Goal: Transaction & Acquisition: Purchase product/service

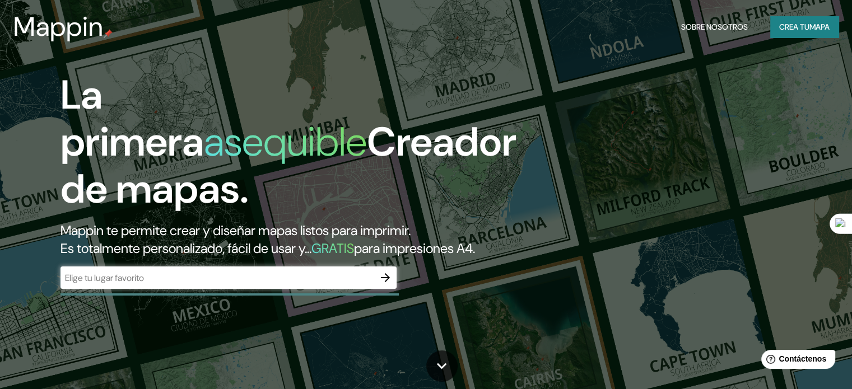
click at [805, 25] on font "Crea tu" at bounding box center [794, 27] width 30 height 10
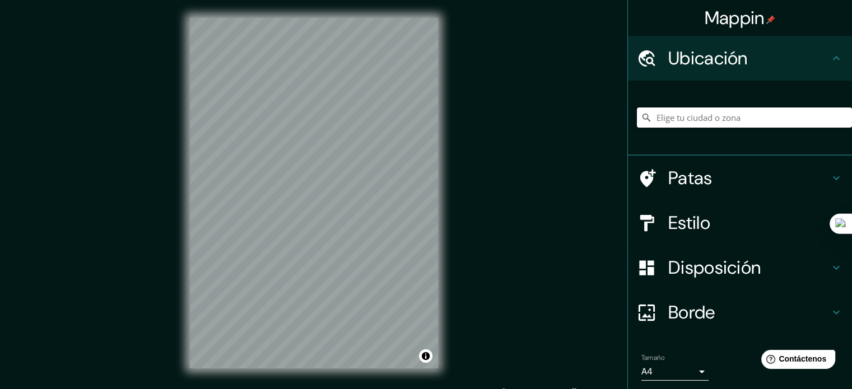
click at [698, 116] on input "Elige tu ciudad o zona" at bounding box center [744, 118] width 215 height 20
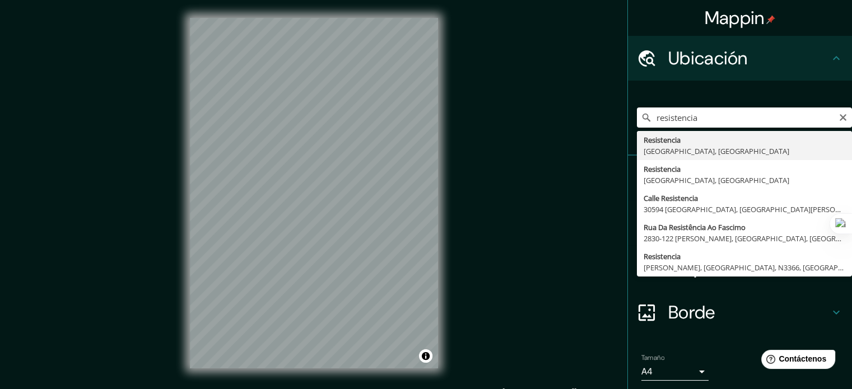
type input "Resistencia, [GEOGRAPHIC_DATA], [GEOGRAPHIC_DATA]"
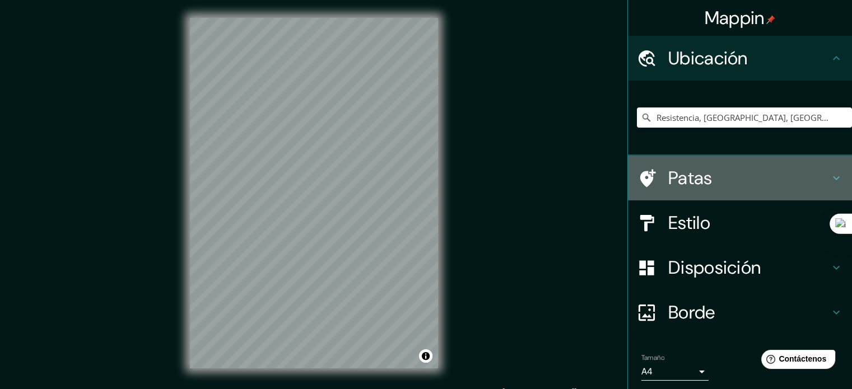
click at [829, 179] on icon at bounding box center [835, 177] width 13 height 13
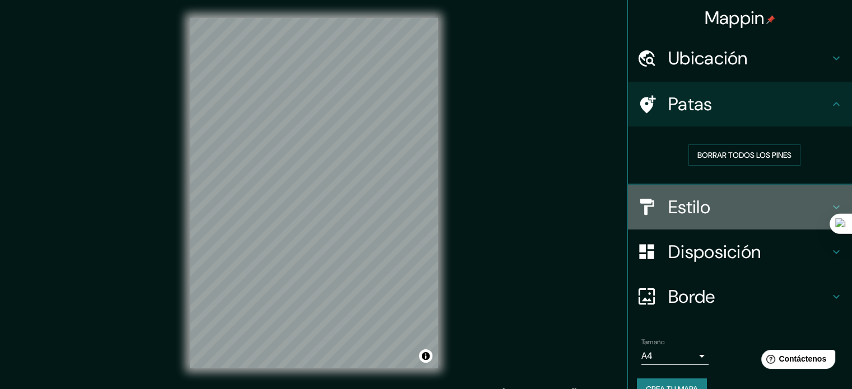
click at [829, 201] on icon at bounding box center [835, 206] width 13 height 13
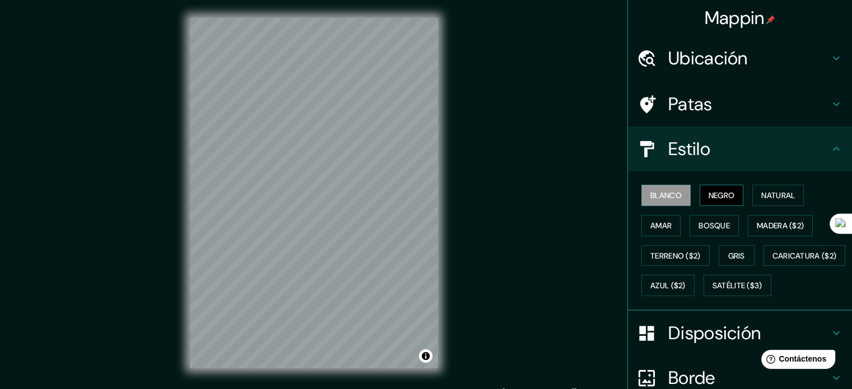
click at [714, 195] on font "Negro" at bounding box center [721, 195] width 26 height 10
click at [670, 201] on font "Blanco" at bounding box center [665, 195] width 31 height 15
click at [774, 192] on font "Natural" at bounding box center [778, 195] width 34 height 10
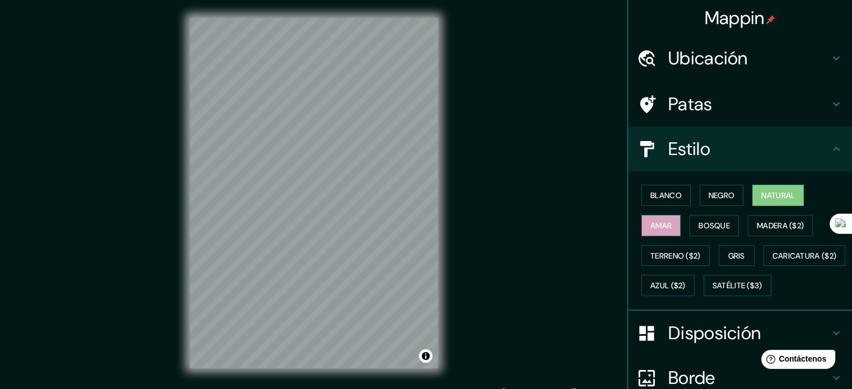
click at [662, 221] on font "Amar" at bounding box center [660, 226] width 21 height 10
click at [709, 226] on font "Bosque" at bounding box center [713, 226] width 31 height 10
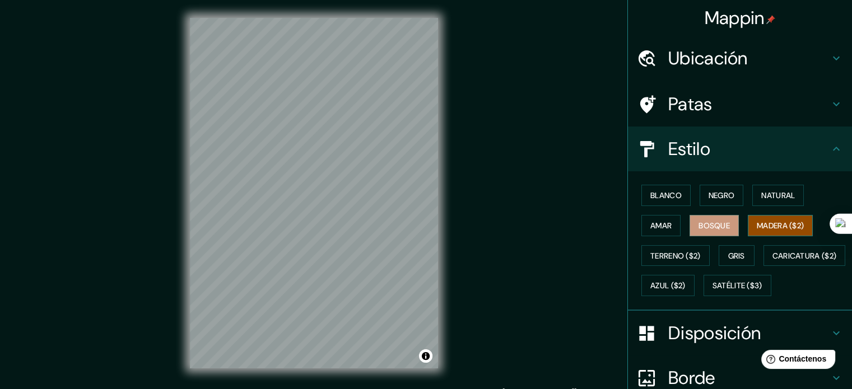
click at [769, 221] on font "Madera ($2)" at bounding box center [780, 226] width 47 height 10
click at [721, 255] on button "Gris" at bounding box center [736, 255] width 36 height 21
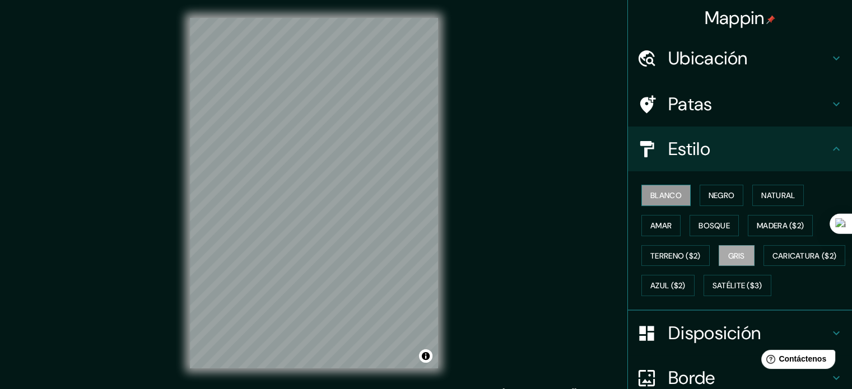
click at [665, 201] on font "Blanco" at bounding box center [665, 195] width 31 height 15
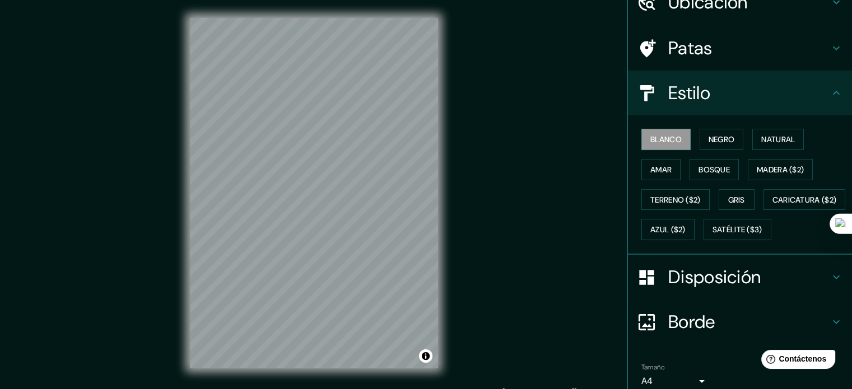
scroll to position [112, 0]
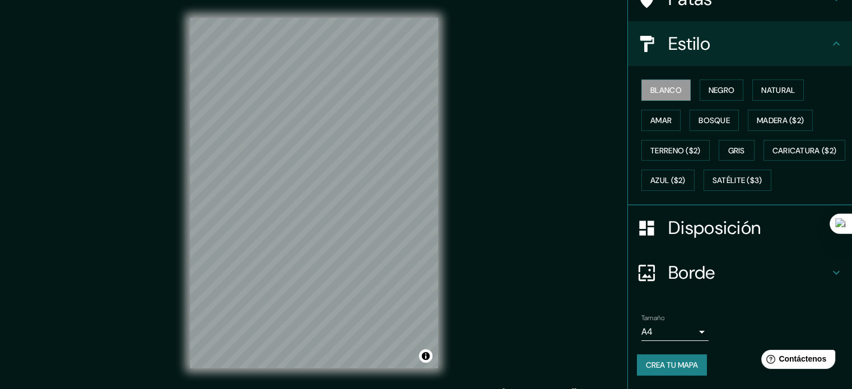
click at [775, 239] on h4 "Disposición" at bounding box center [748, 228] width 161 height 22
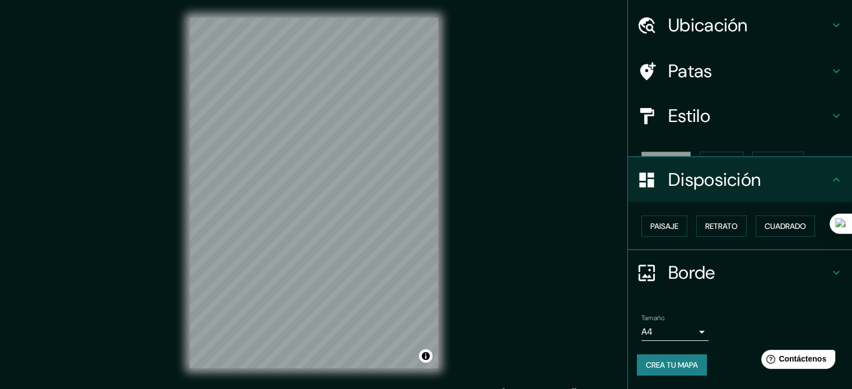
scroll to position [13, 0]
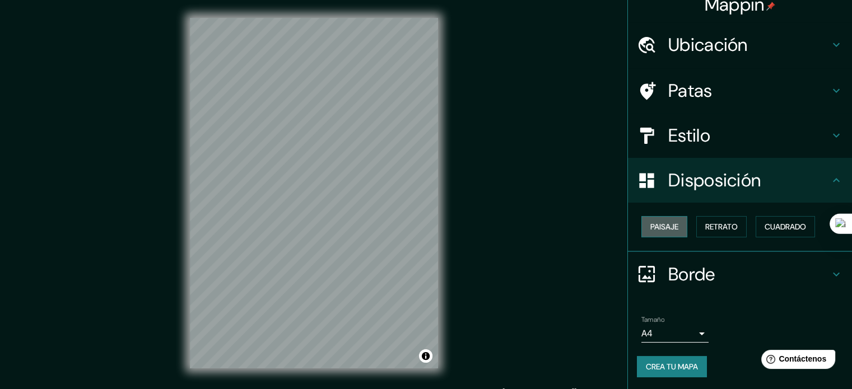
click at [661, 226] on font "Paisaje" at bounding box center [664, 227] width 28 height 10
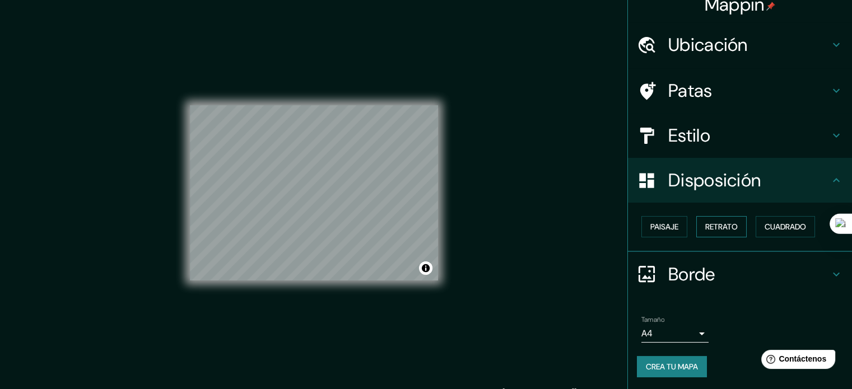
click at [719, 222] on font "Retrato" at bounding box center [721, 227] width 32 height 10
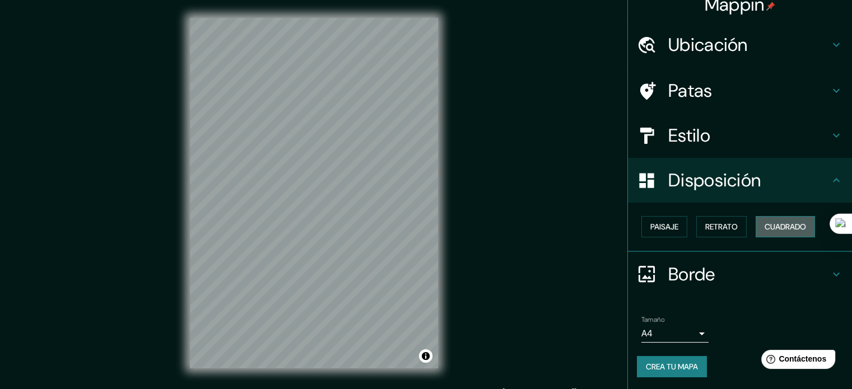
click at [780, 220] on font "Cuadrado" at bounding box center [784, 227] width 41 height 15
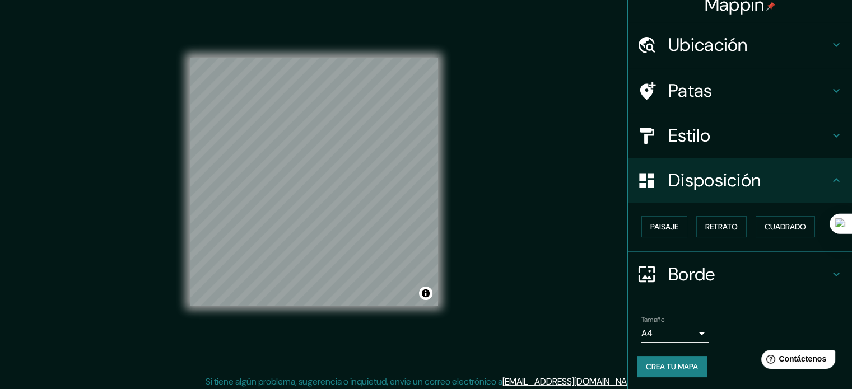
scroll to position [15, 0]
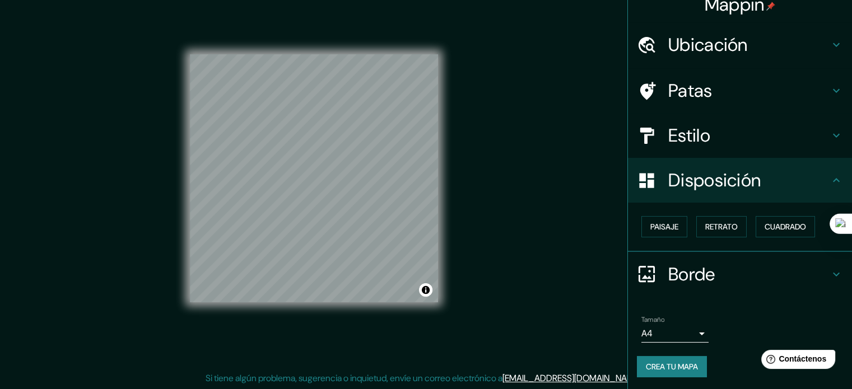
click at [687, 363] on font "Crea tu mapa" at bounding box center [672, 367] width 52 height 10
click at [695, 331] on body "Mappin Ubicación Resistencia, [GEOGRAPHIC_DATA], [GEOGRAPHIC_DATA] Patas Estilo…" at bounding box center [426, 179] width 852 height 389
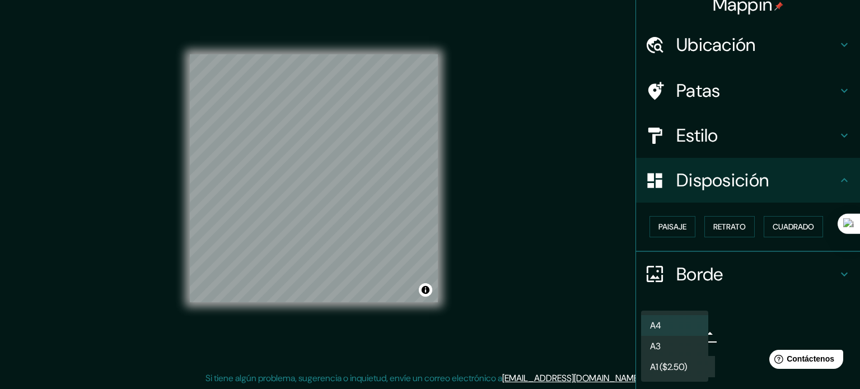
click at [764, 320] on div at bounding box center [430, 194] width 860 height 389
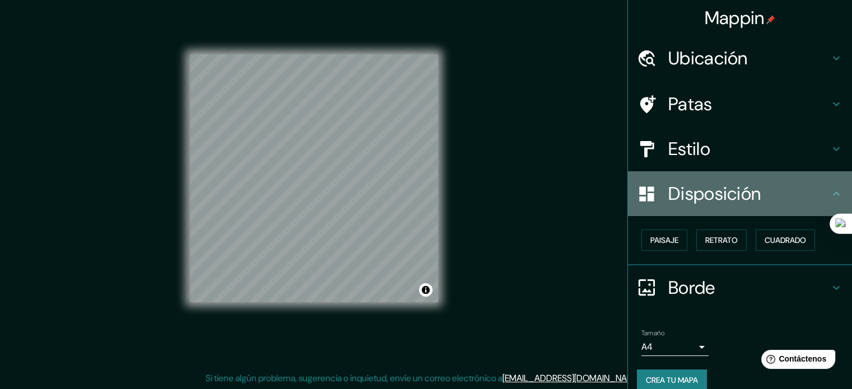
click at [829, 193] on icon at bounding box center [835, 193] width 13 height 13
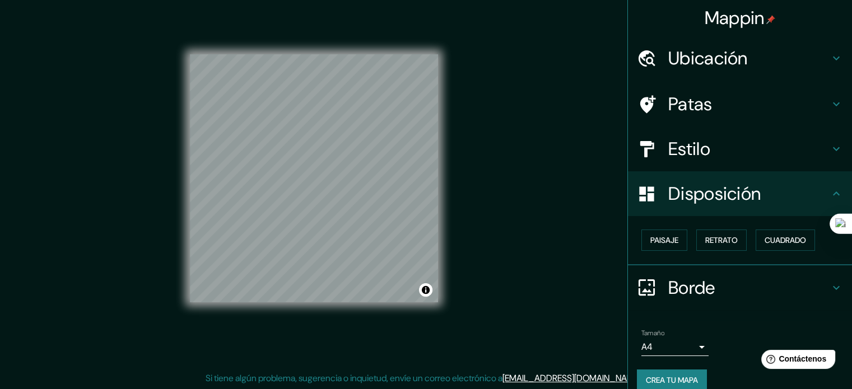
click at [829, 196] on icon at bounding box center [835, 193] width 13 height 13
click at [832, 283] on icon at bounding box center [835, 287] width 13 height 13
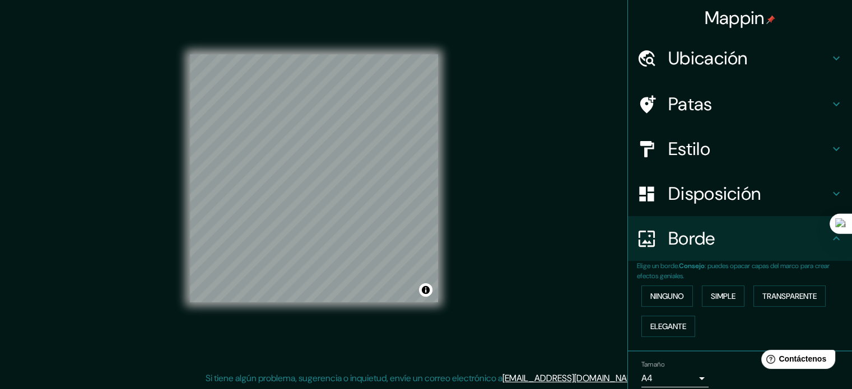
scroll to position [45, 0]
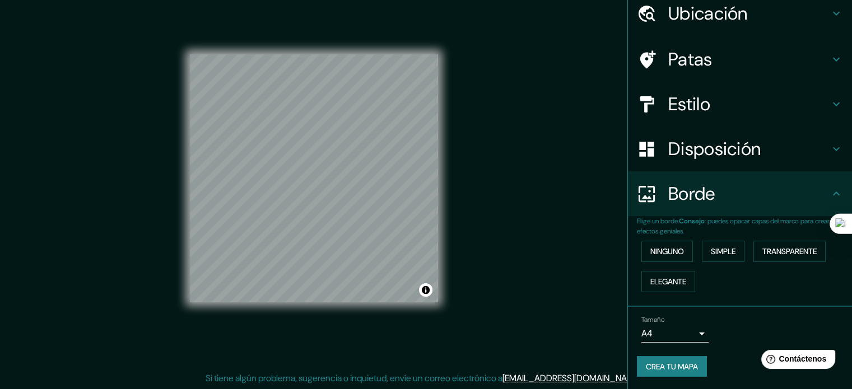
click at [829, 192] on icon at bounding box center [835, 193] width 13 height 13
click at [829, 196] on icon at bounding box center [835, 193] width 13 height 13
click at [780, 255] on font "Transparente" at bounding box center [789, 251] width 54 height 15
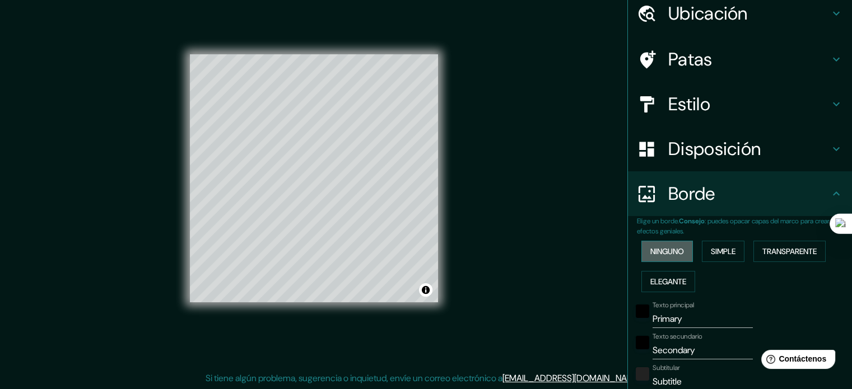
click at [668, 255] on font "Ninguno" at bounding box center [667, 251] width 34 height 10
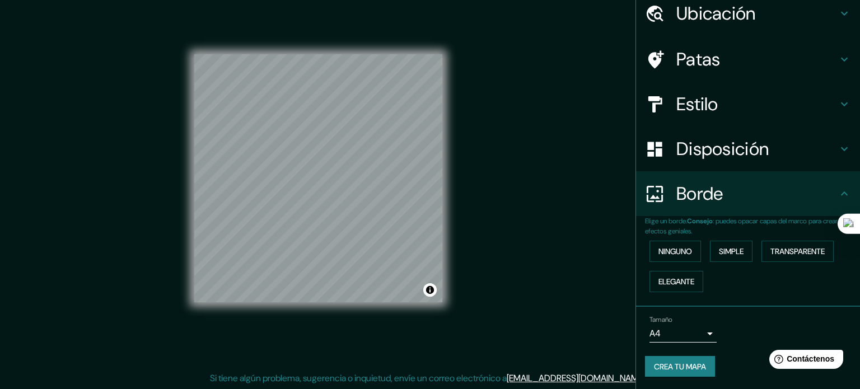
click at [690, 330] on body "Mappin Ubicación Resistencia, [GEOGRAPHIC_DATA], [GEOGRAPHIC_DATA] Patas Estilo…" at bounding box center [430, 179] width 860 height 389
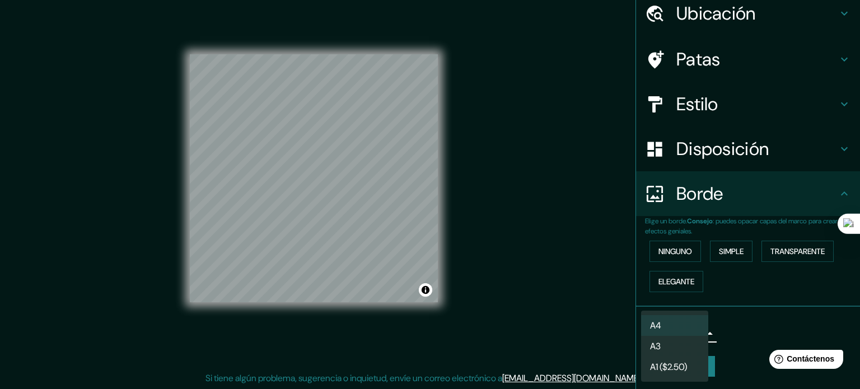
click at [681, 321] on li "A4" at bounding box center [674, 325] width 67 height 21
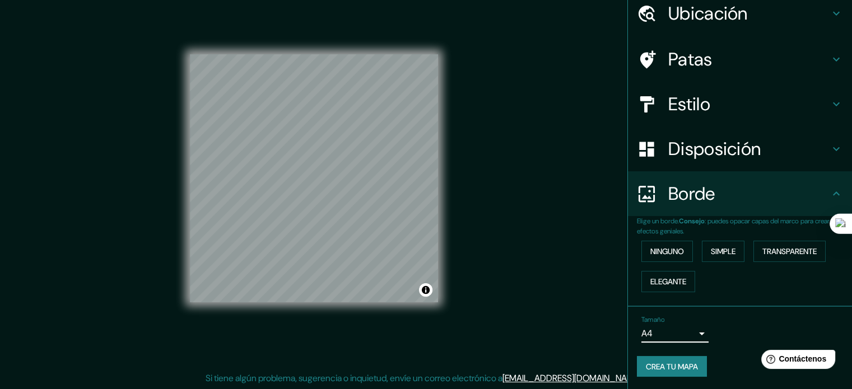
click at [682, 360] on font "Crea tu mapa" at bounding box center [672, 367] width 52 height 15
click at [591, 337] on div "Mappin Ubicación Resistencia, [GEOGRAPHIC_DATA], [GEOGRAPHIC_DATA] Patas Estilo…" at bounding box center [426, 187] width 852 height 404
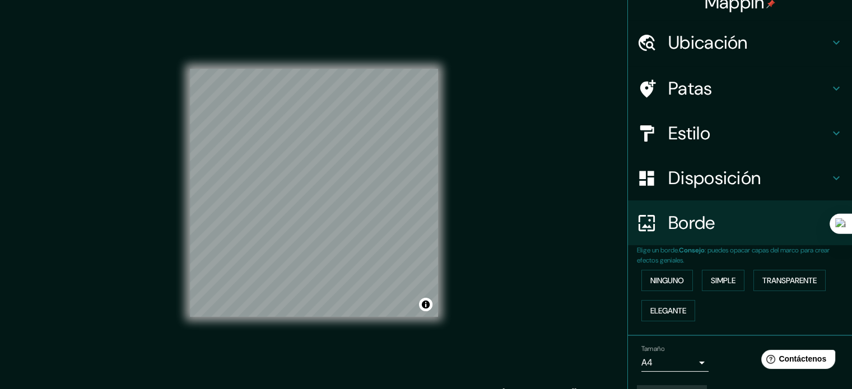
scroll to position [0, 0]
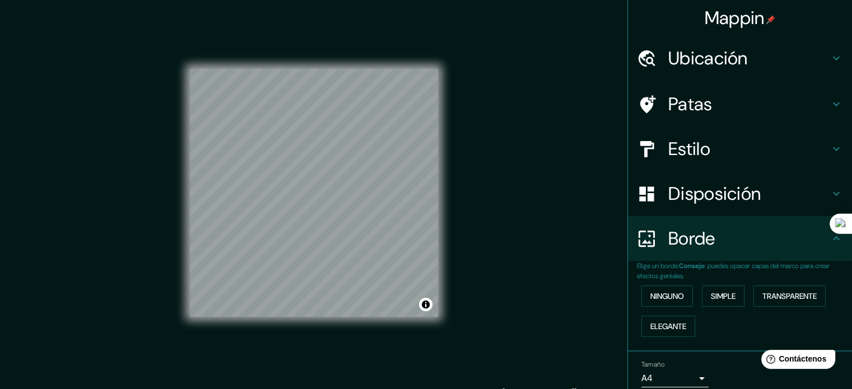
click at [737, 17] on font "Mappin" at bounding box center [734, 18] width 60 height 24
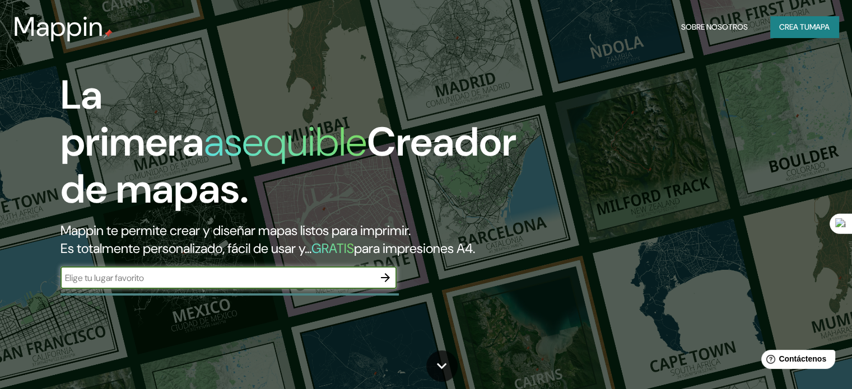
click at [143, 284] on input "text" at bounding box center [217, 278] width 314 height 13
type input "resistencia chaco"
click at [389, 284] on icon "button" at bounding box center [385, 277] width 13 height 13
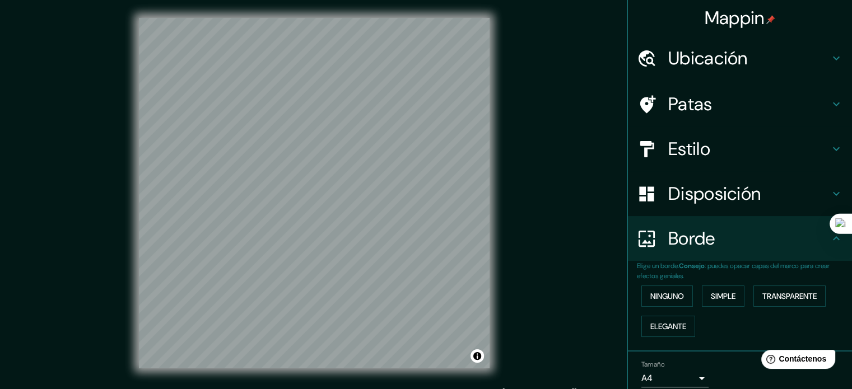
click at [530, 220] on div "Mappin Ubicación Patas Estilo Disposición Borde Elige un borde. Consejo : puede…" at bounding box center [426, 202] width 852 height 404
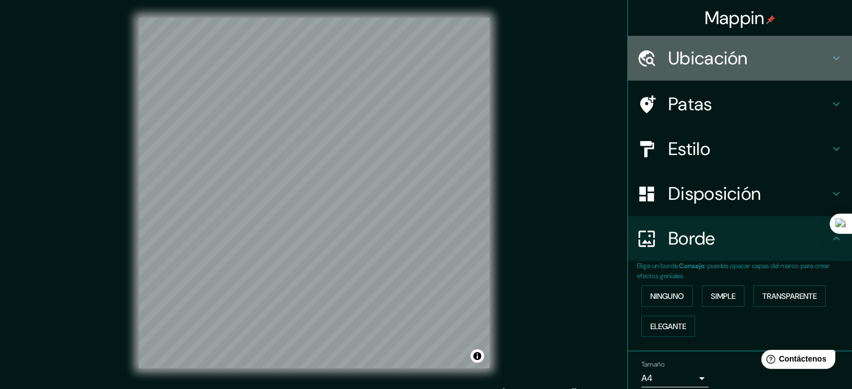
click at [760, 55] on h4 "Ubicación" at bounding box center [748, 58] width 161 height 22
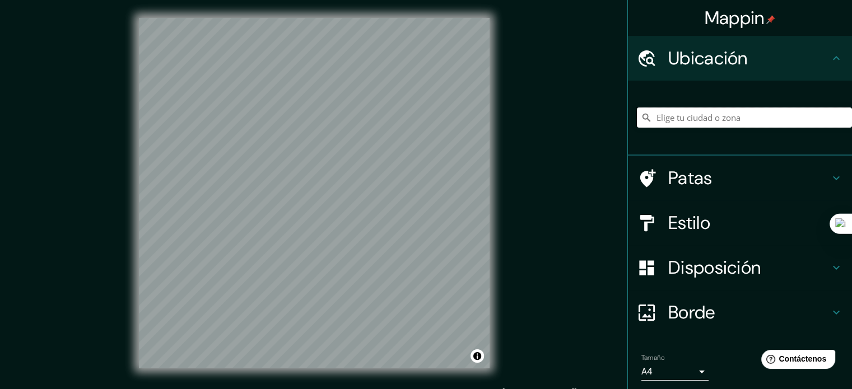
click at [727, 122] on input "Elige tu ciudad o zona" at bounding box center [744, 118] width 215 height 20
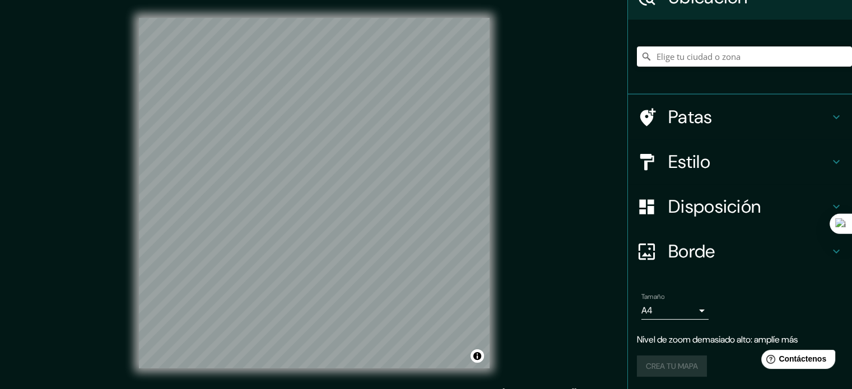
click at [701, 111] on font "Patas" at bounding box center [690, 117] width 44 height 24
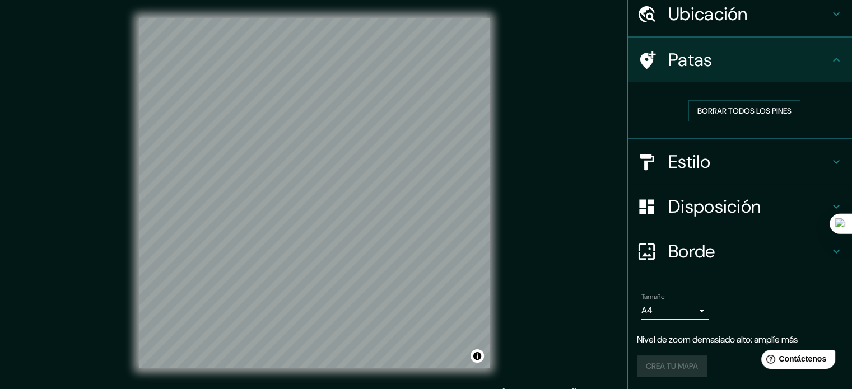
scroll to position [45, 0]
click at [754, 116] on font "Borrar todos los pines" at bounding box center [744, 110] width 94 height 15
